Goal: Navigation & Orientation: Find specific page/section

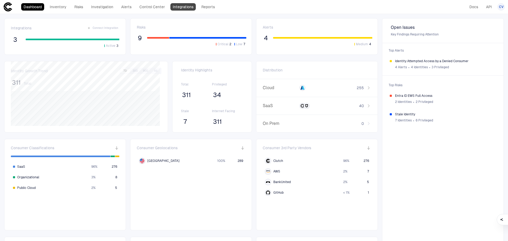
click at [191, 7] on link "Integrations" at bounding box center [182, 6] width 25 height 7
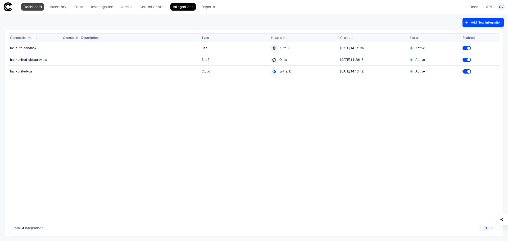
click at [38, 9] on link "Dashboard" at bounding box center [32, 6] width 23 height 7
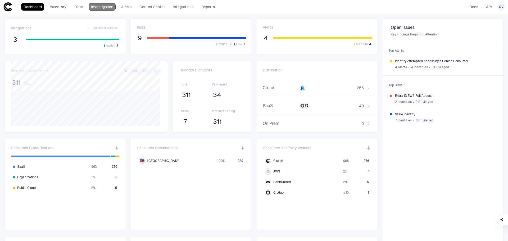
click at [105, 9] on link "Investigation" at bounding box center [102, 6] width 27 height 7
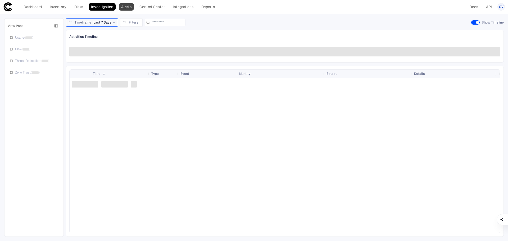
click at [125, 6] on link "Alerts" at bounding box center [126, 6] width 15 height 7
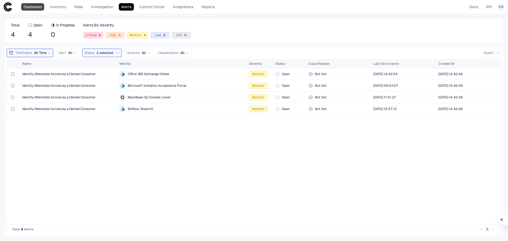
click at [40, 7] on link "Dashboard" at bounding box center [32, 6] width 23 height 7
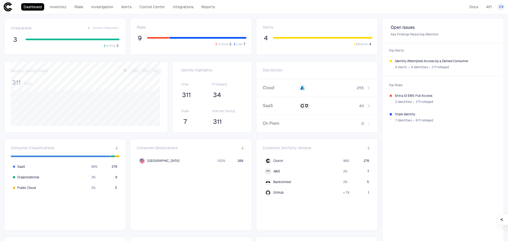
click at [183, 94] on span "311" at bounding box center [186, 95] width 9 height 8
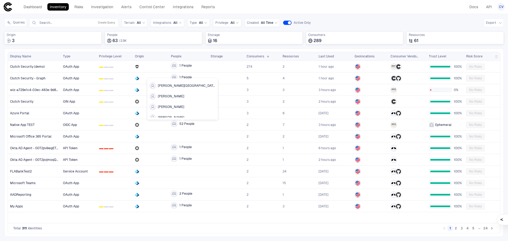
scroll to position [106, 0]
